Goal: Check status

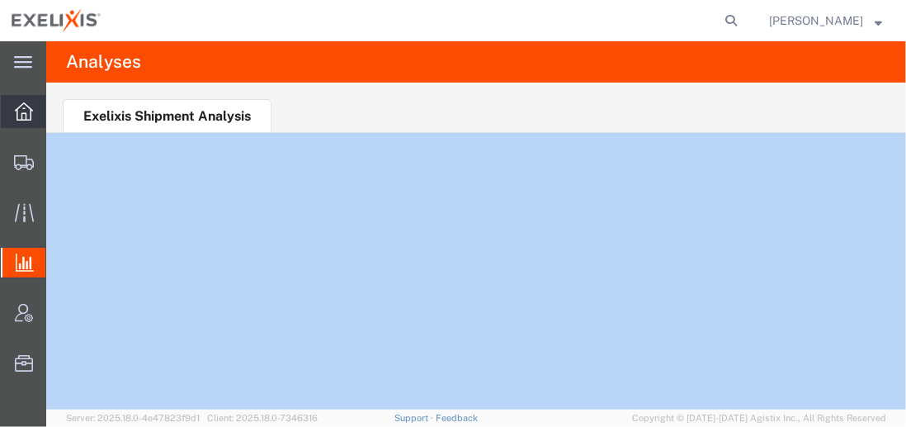
click at [17, 111] on icon at bounding box center [24, 111] width 18 height 18
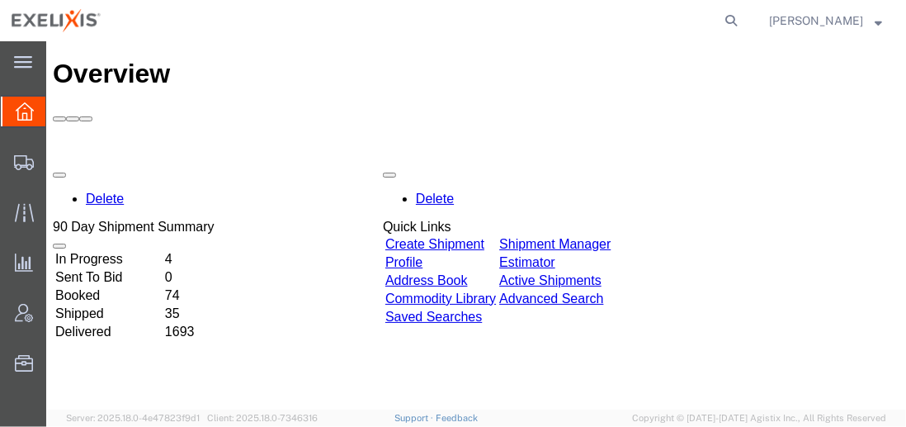
click at [16, 112] on icon at bounding box center [25, 111] width 18 height 18
click at [25, 115] on icon at bounding box center [25, 111] width 18 height 18
click at [607, 236] on link "Shipment Manager" at bounding box center [554, 243] width 111 height 14
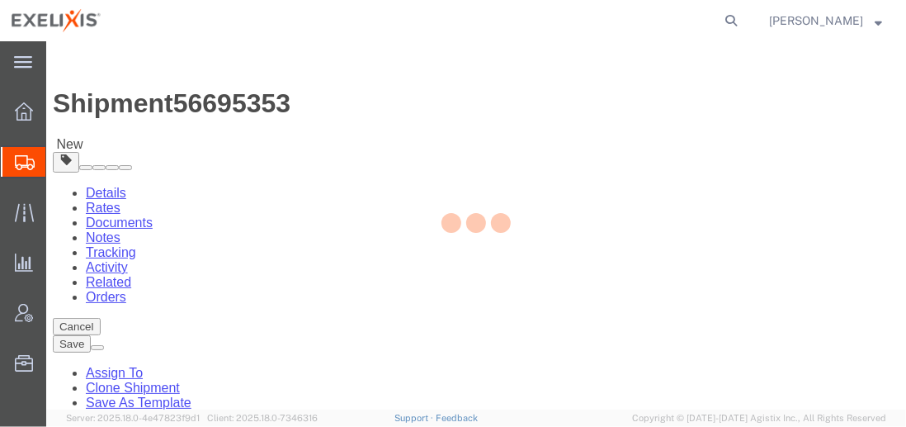
select select
select select "65151"
